Goal: Find specific page/section: Find specific page/section

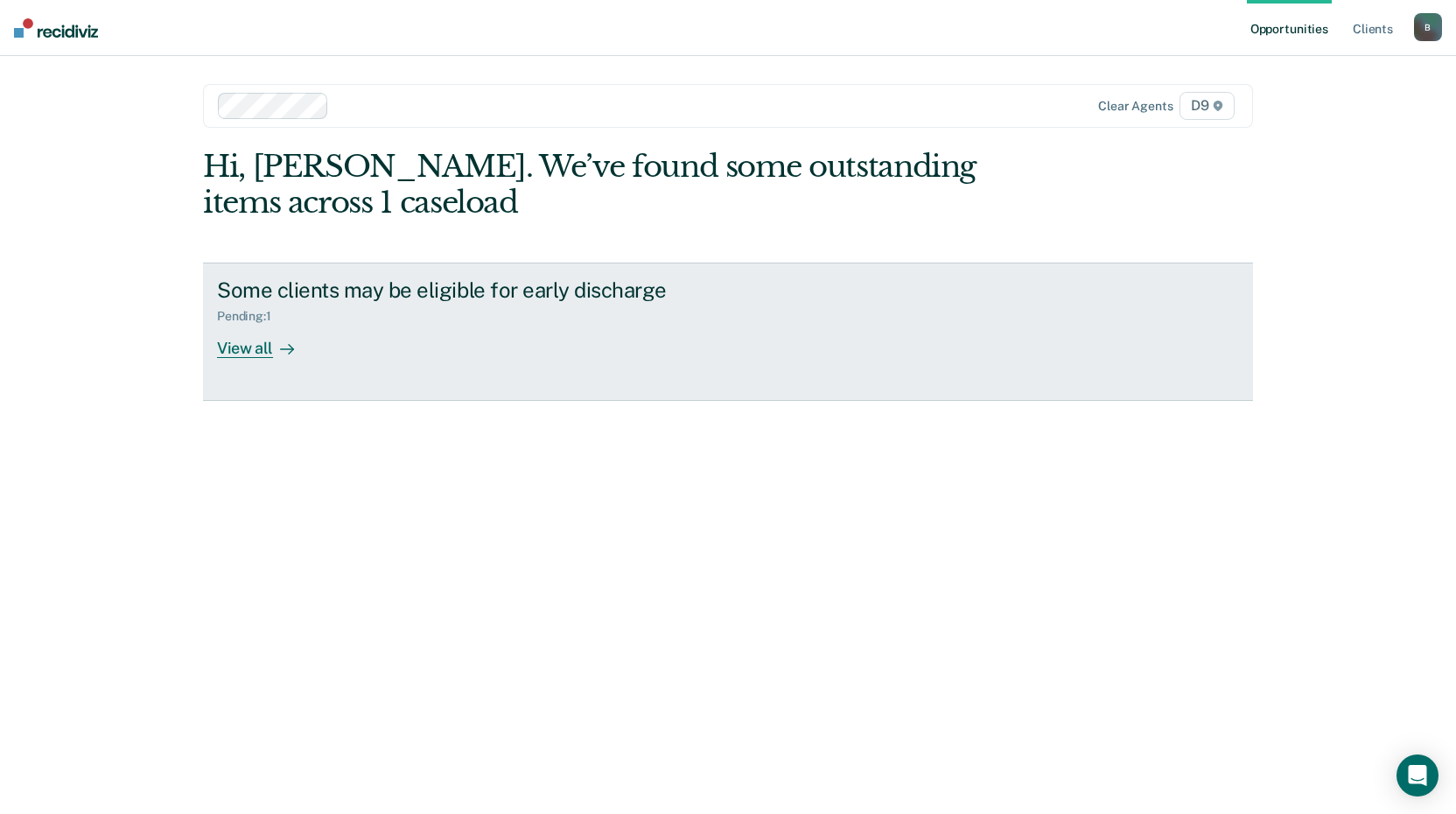
click at [274, 348] on div at bounding box center [283, 348] width 21 height 20
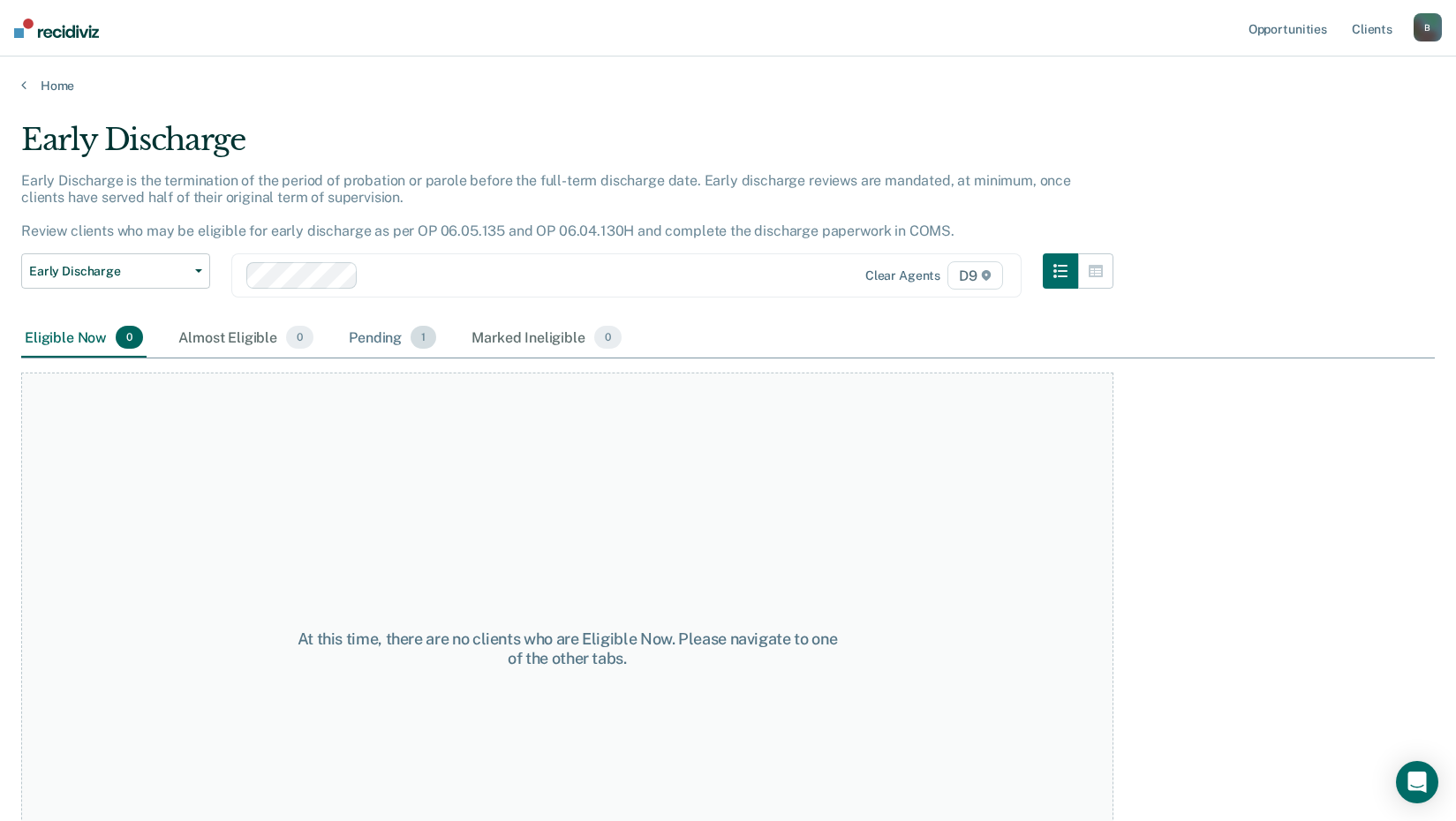
click at [383, 344] on div "Pending 1" at bounding box center [393, 338] width 95 height 39
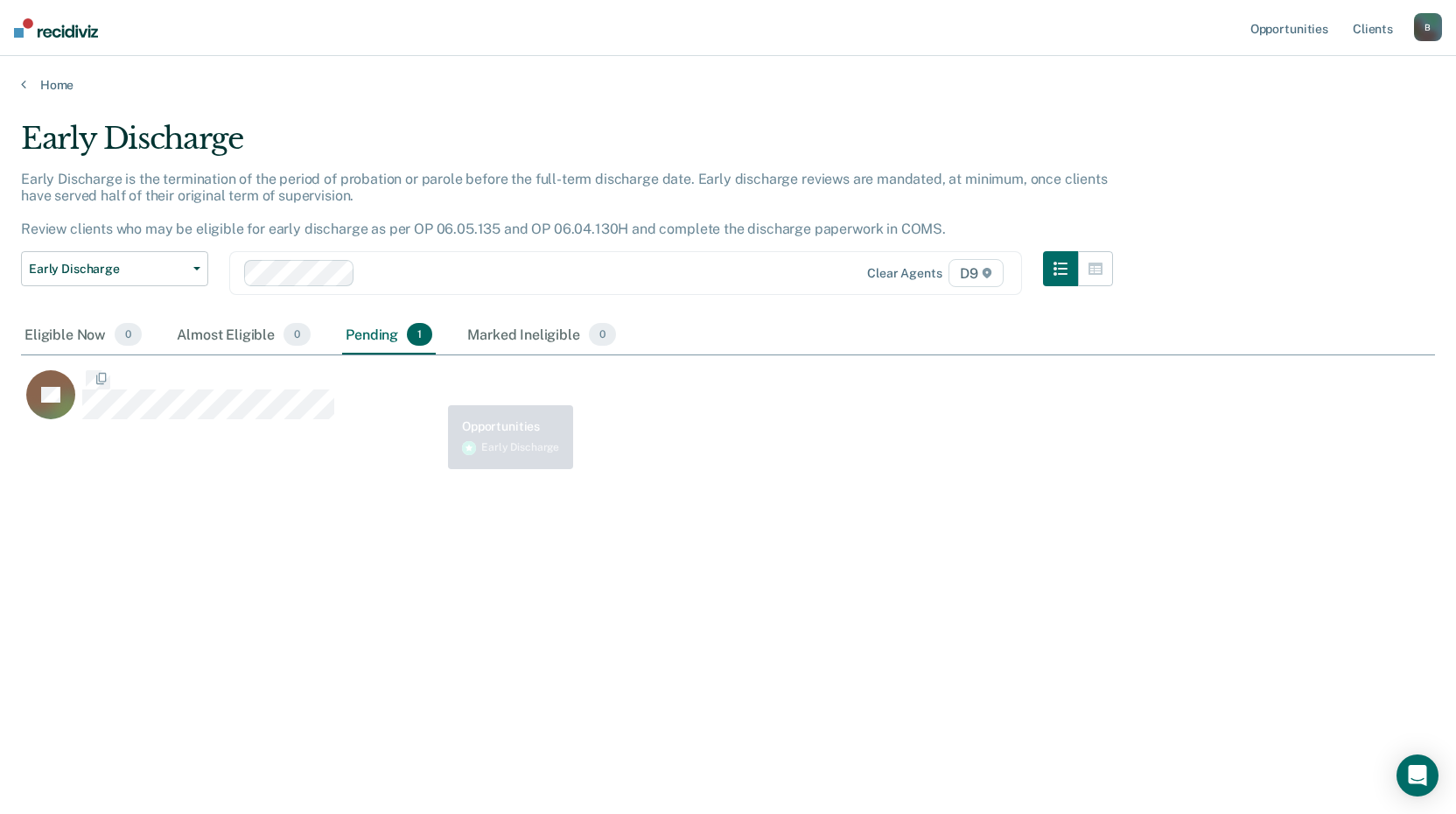
scroll to position [549, 1401]
click at [48, 86] on link "Home" at bounding box center [728, 85] width 1413 height 16
